Goal: Entertainment & Leisure: Consume media (video, audio)

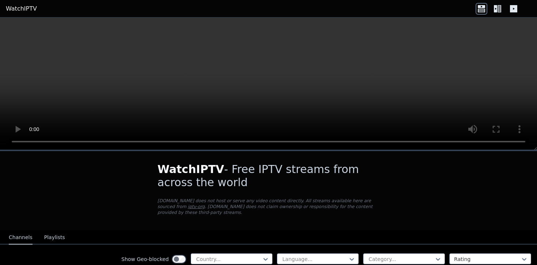
scroll to position [61, 0]
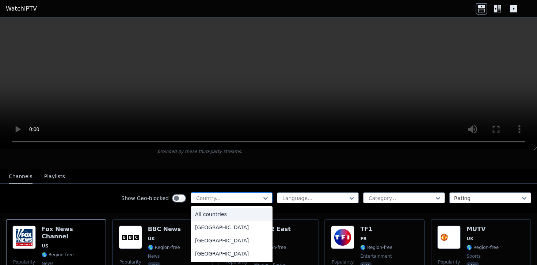
click at [225, 200] on div at bounding box center [229, 198] width 67 height 7
type input "***"
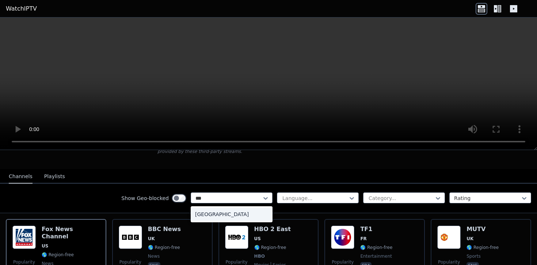
click at [214, 217] on div "[GEOGRAPHIC_DATA]" at bounding box center [232, 214] width 82 height 13
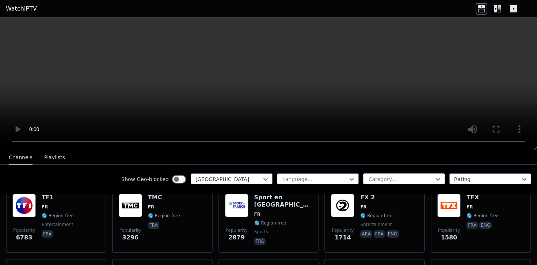
scroll to position [104, 0]
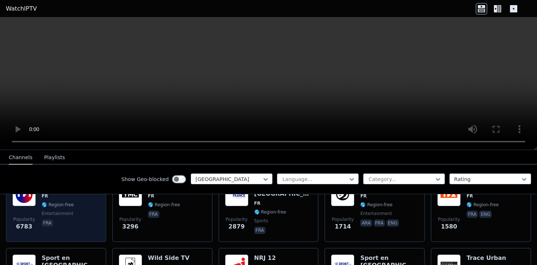
click at [83, 217] on div "Popularity 6783 TF1 FR 🌎 Region-free entertainment fra" at bounding box center [55, 209] width 87 height 53
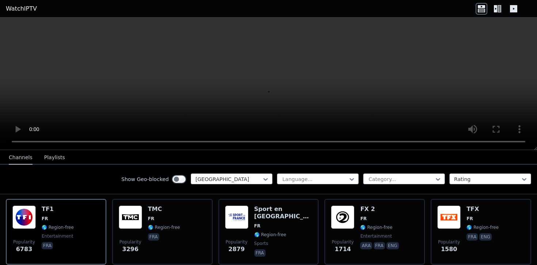
scroll to position [16, 0]
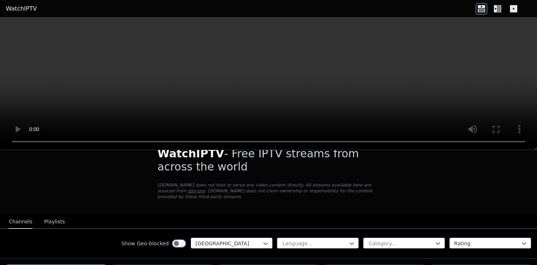
click at [493, 10] on icon at bounding box center [498, 9] width 12 height 12
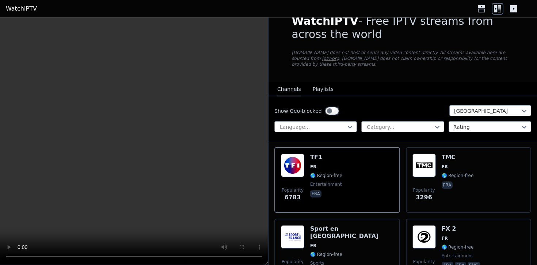
click at [512, 11] on icon at bounding box center [513, 8] width 7 height 7
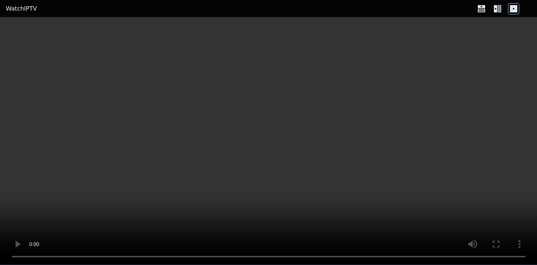
click at [501, 11] on icon at bounding box center [498, 9] width 12 height 12
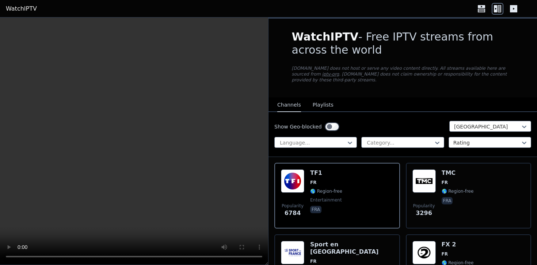
click at [103, 159] on video at bounding box center [134, 142] width 268 height 248
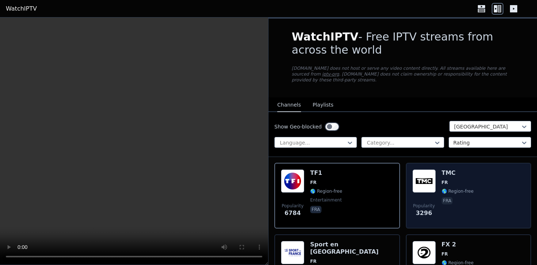
click at [428, 171] on img at bounding box center [424, 181] width 23 height 23
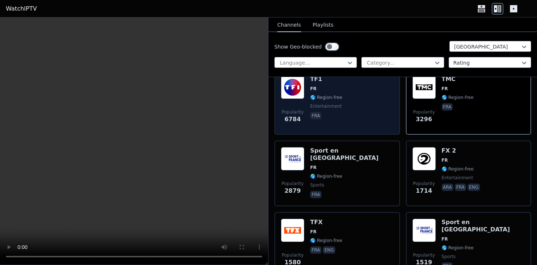
scroll to position [95, 0]
